Goal: Task Accomplishment & Management: Manage account settings

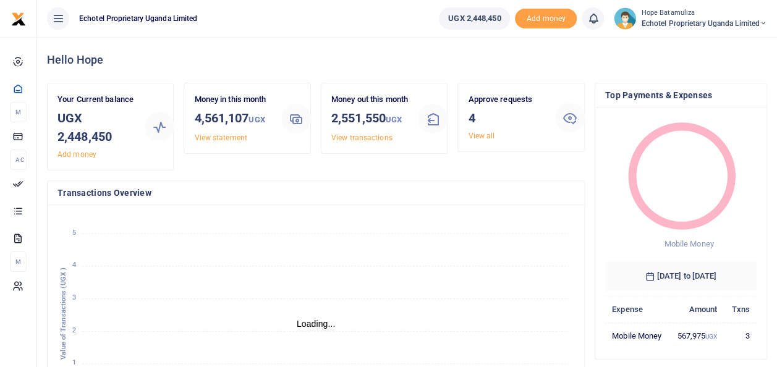
scroll to position [10, 10]
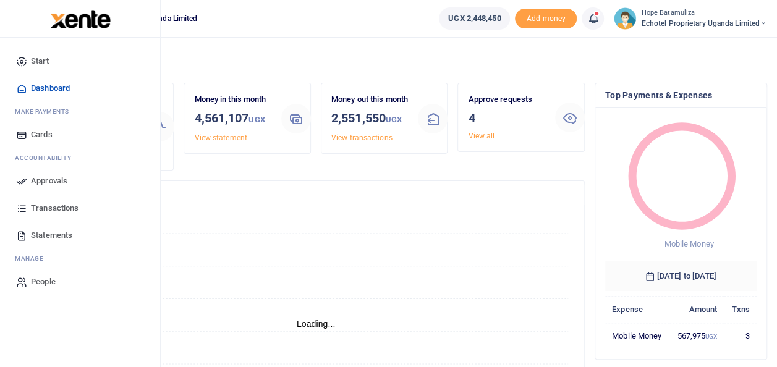
click at [54, 181] on span "Approvals" at bounding box center [49, 181] width 36 height 12
click at [35, 178] on span "Approvals" at bounding box center [49, 181] width 36 height 12
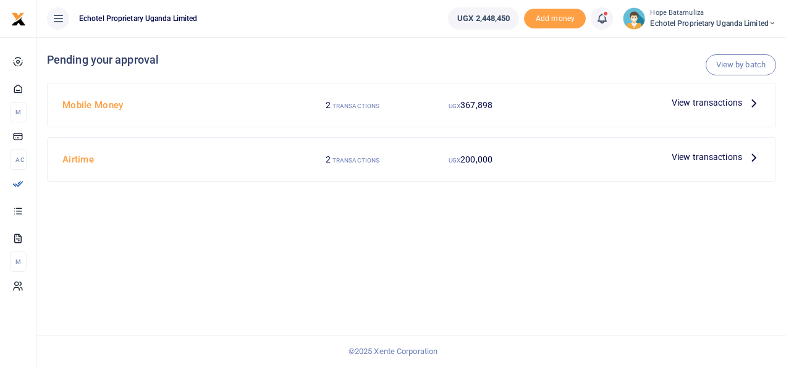
click at [757, 100] on icon at bounding box center [755, 103] width 14 height 14
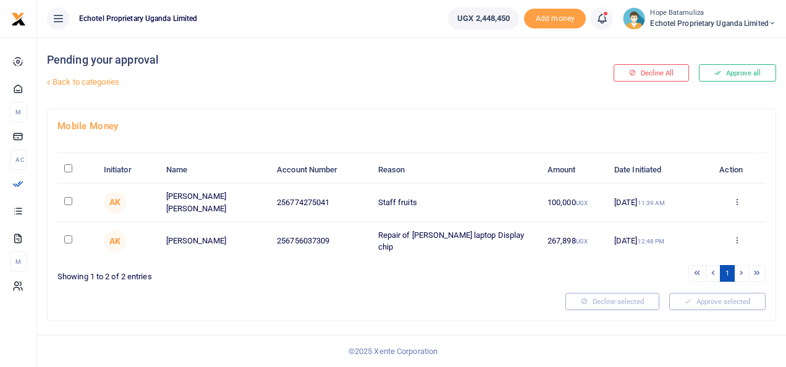
click at [69, 200] on input "checkbox" at bounding box center [68, 201] width 8 height 8
checkbox input "true"
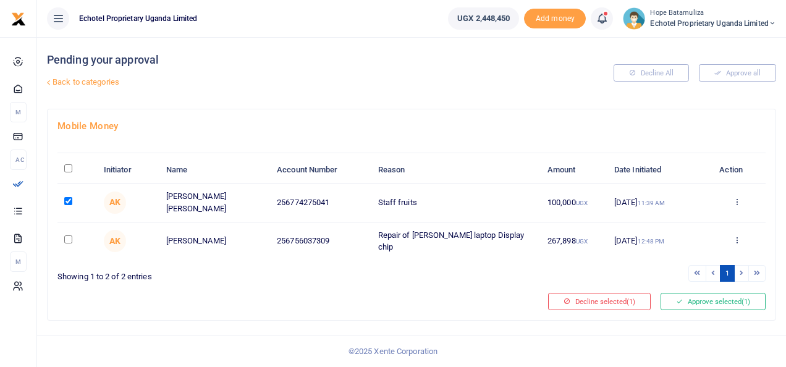
click at [69, 236] on input "checkbox" at bounding box center [68, 240] width 8 height 8
checkbox input "true"
click at [717, 296] on button "Approve selected (2)" at bounding box center [713, 301] width 105 height 17
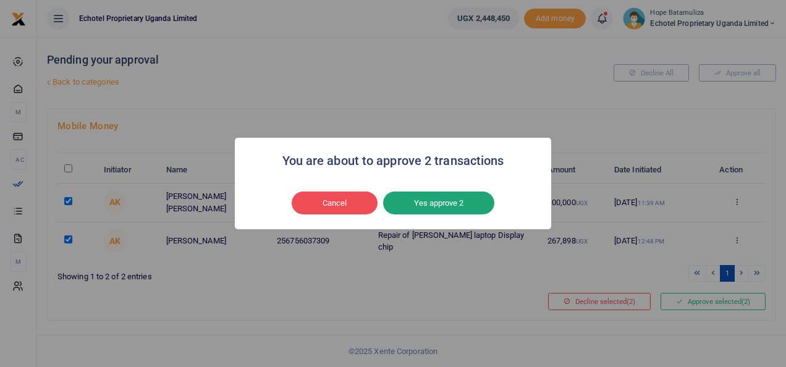
click at [474, 200] on button "Yes approve 2" at bounding box center [438, 203] width 111 height 23
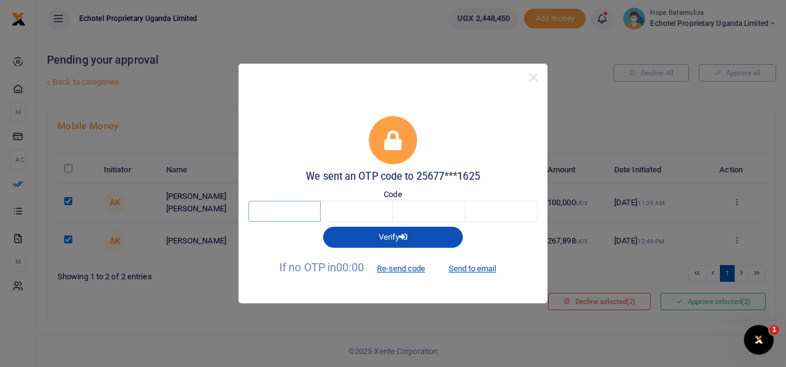
click at [302, 205] on input "text" at bounding box center [285, 211] width 72 height 21
type input "9"
type input "5"
type input "6"
type input "9"
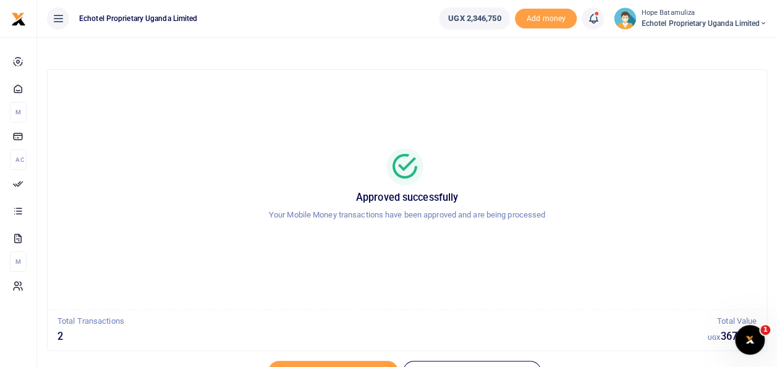
click at [765, 23] on icon at bounding box center [763, 23] width 7 height 9
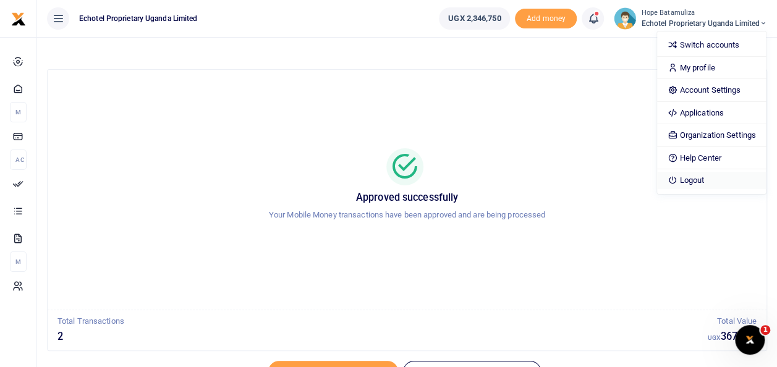
click at [707, 182] on link "Logout" at bounding box center [711, 180] width 108 height 17
